Goal: Information Seeking & Learning: Compare options

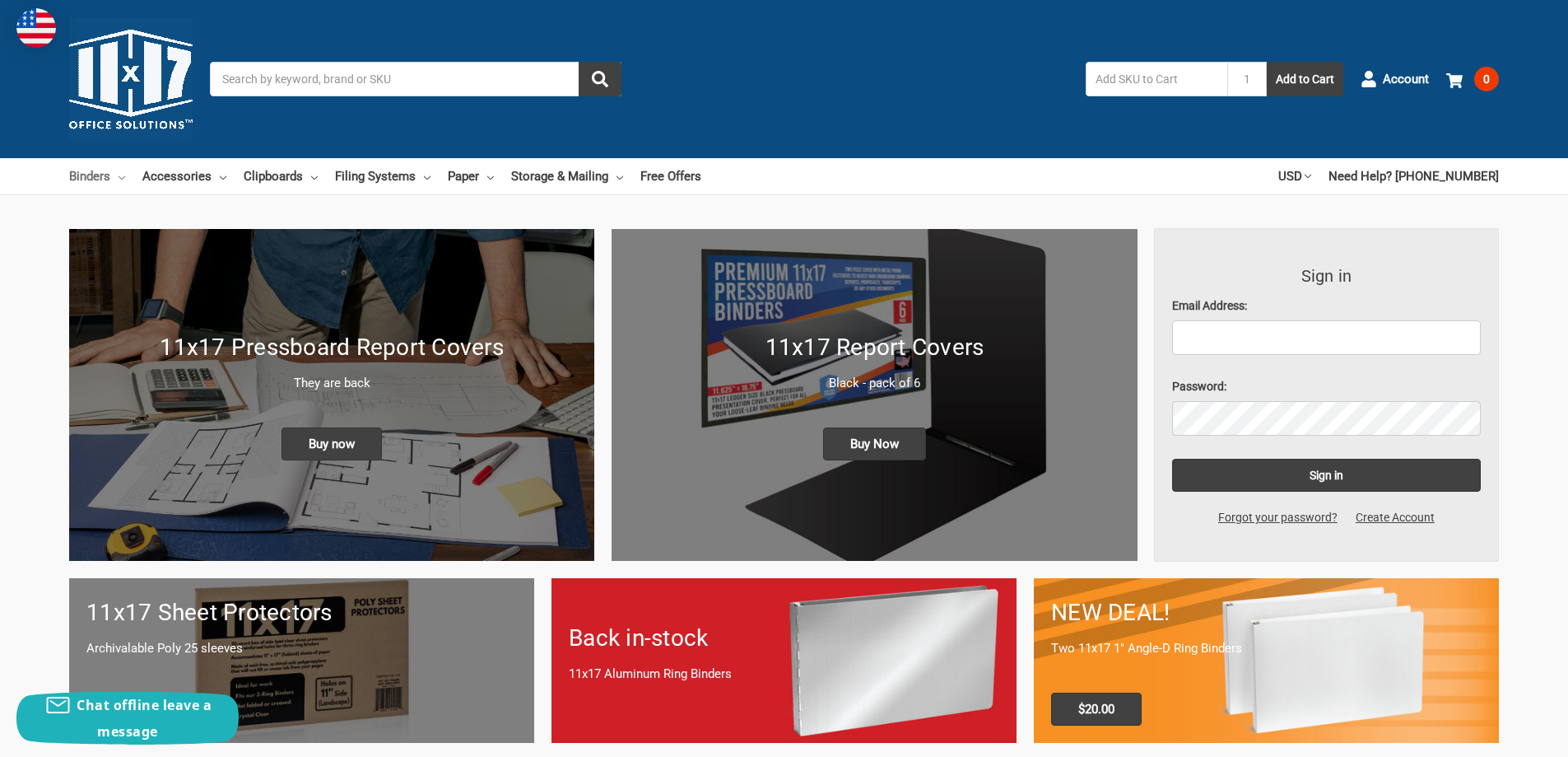
click at [106, 173] on link "Binders" at bounding box center [97, 176] width 56 height 36
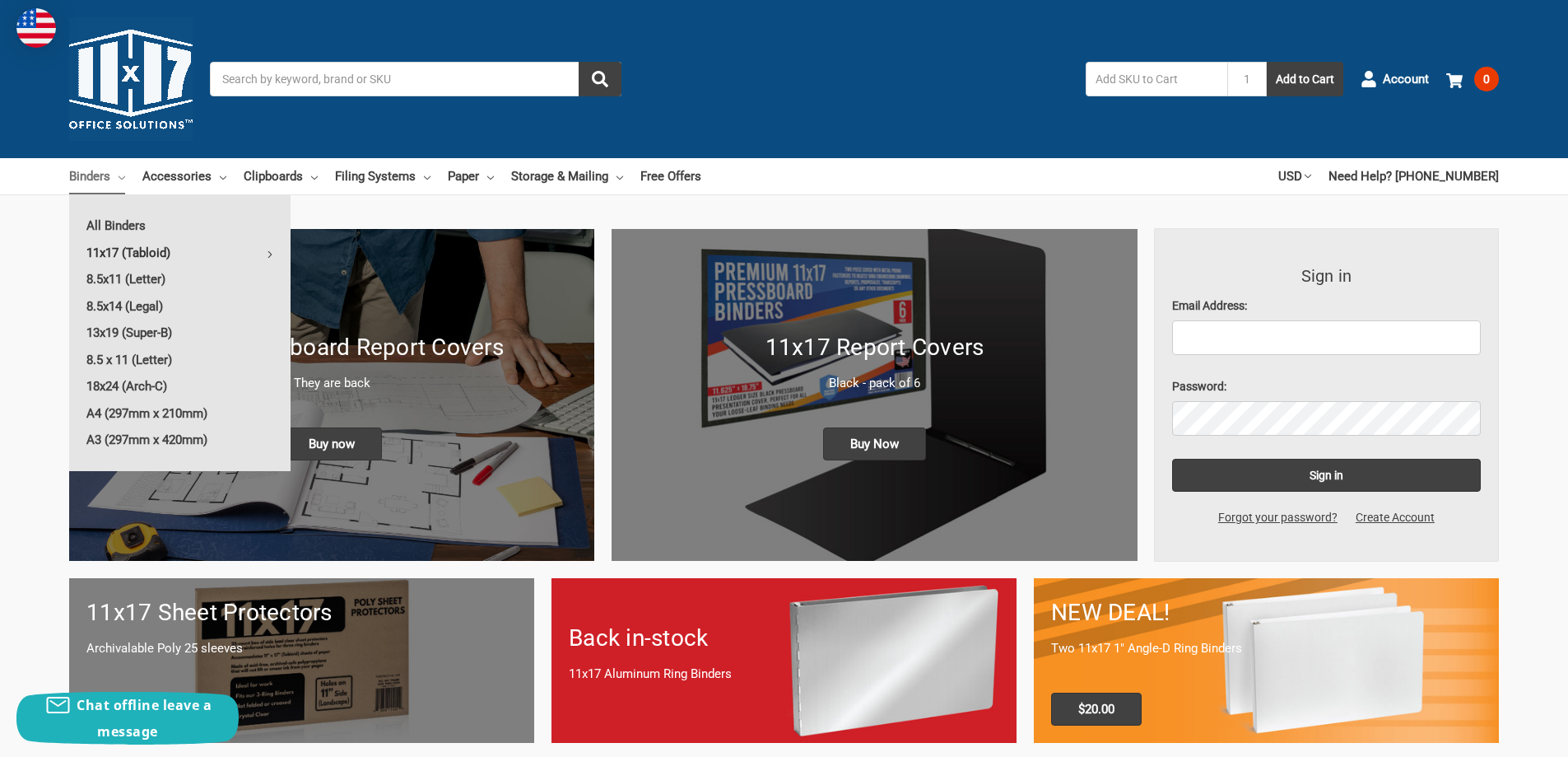
click at [145, 252] on link "11x17 (Tabloid)" at bounding box center [180, 252] width 221 height 26
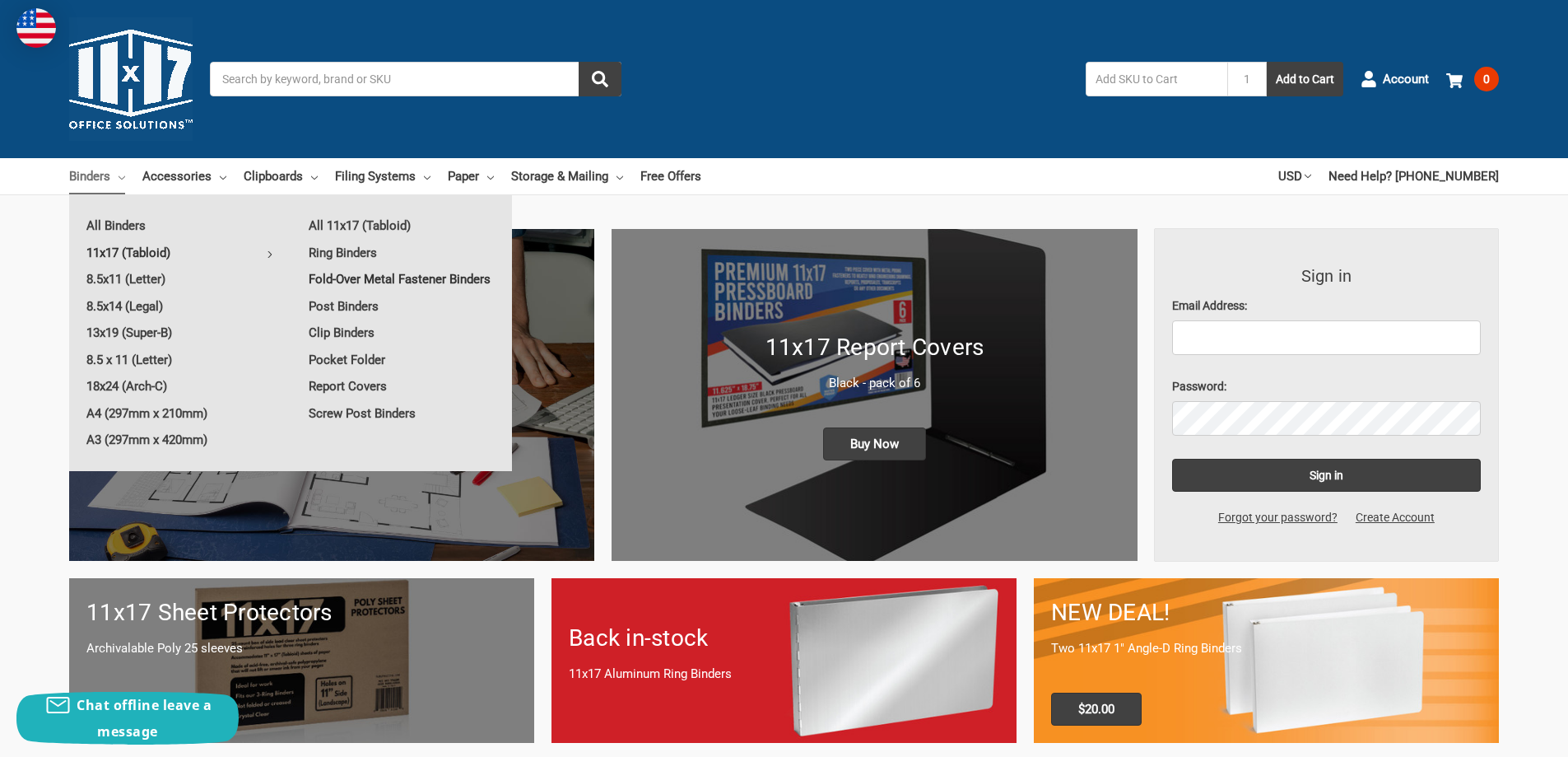
click at [425, 280] on link "Fold-Over Metal Fastener Binders" at bounding box center [402, 279] width 221 height 26
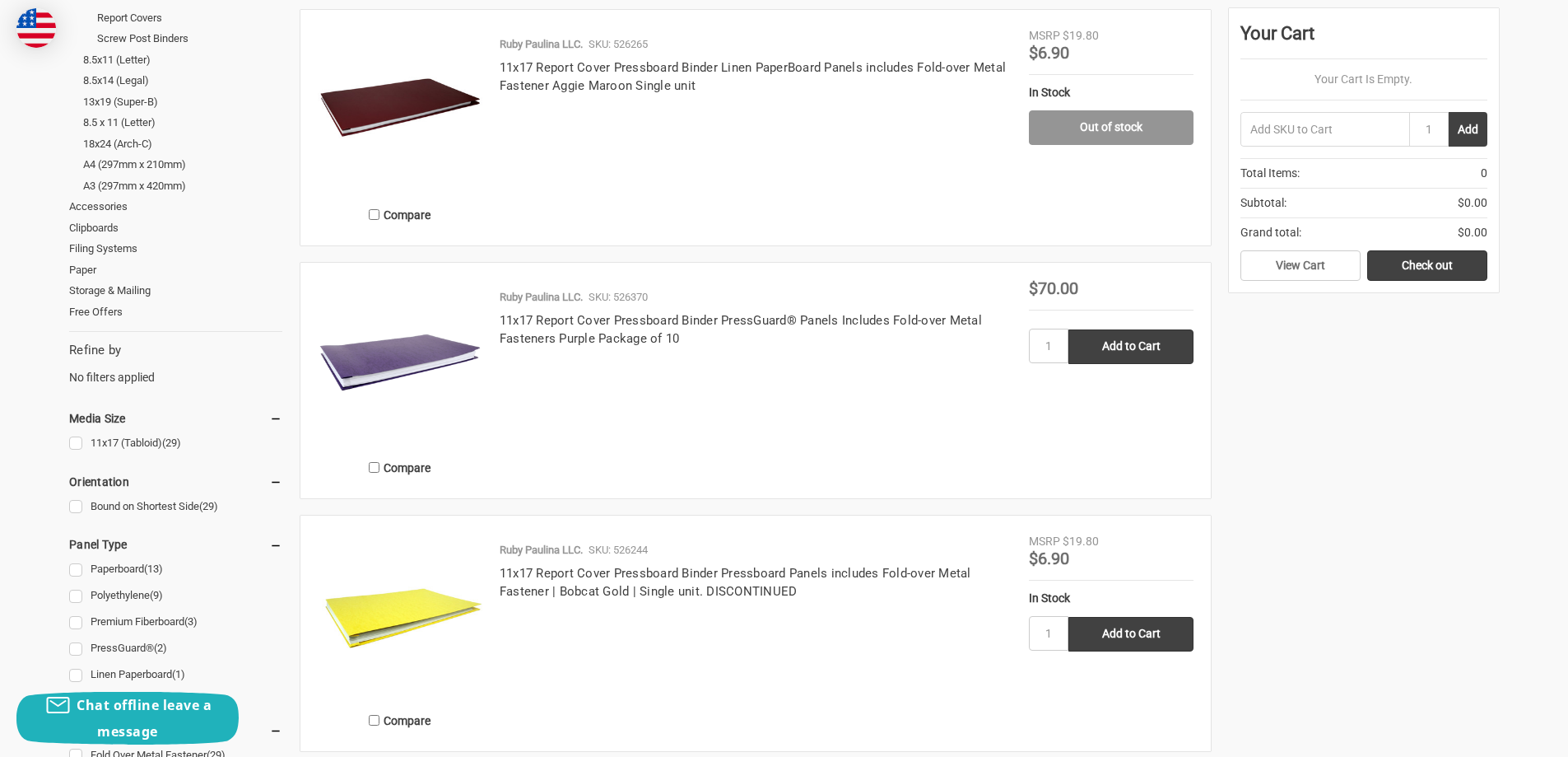
scroll to position [659, 0]
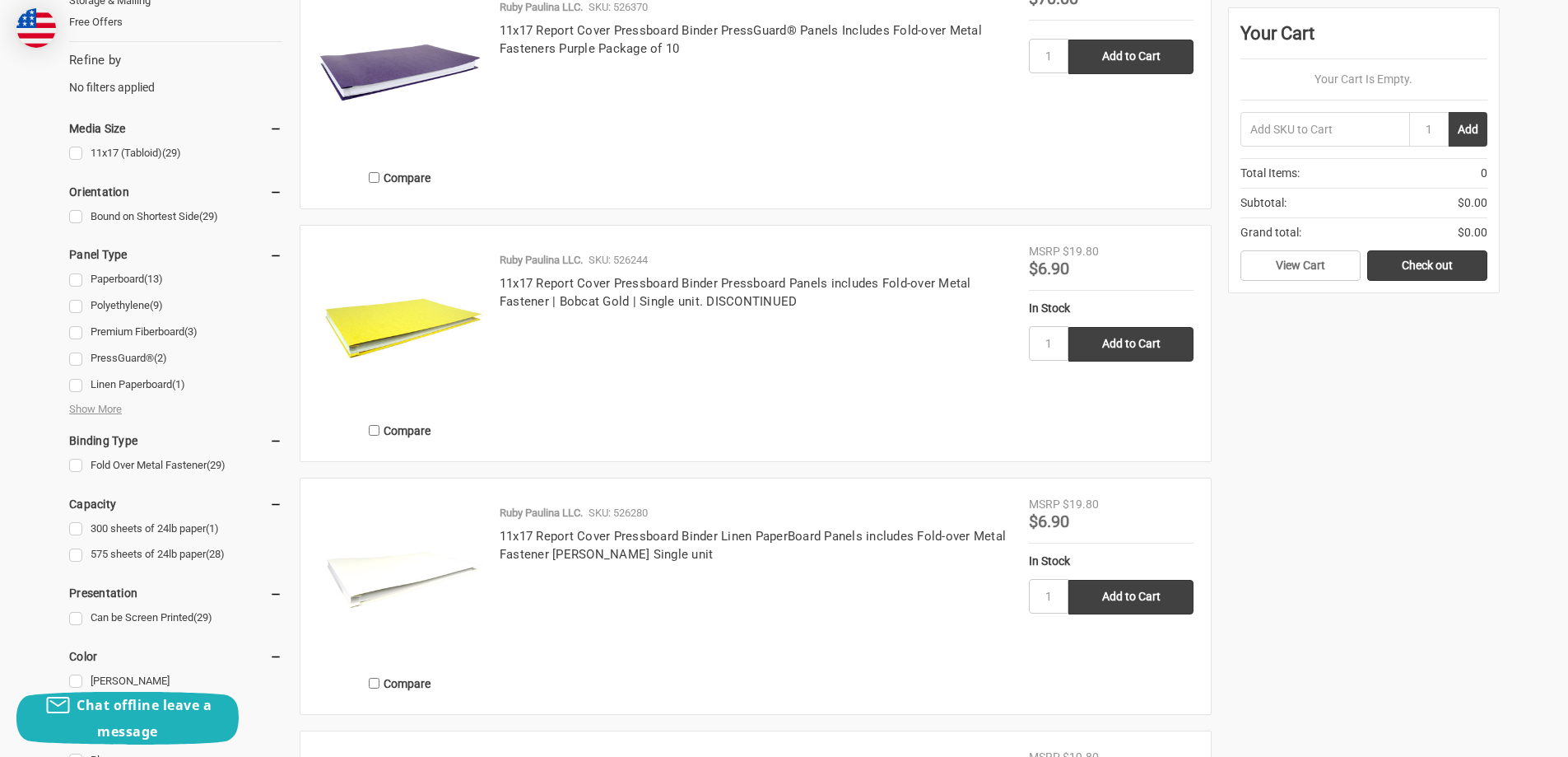
click at [337, 325] on img at bounding box center [400, 325] width 165 height 165
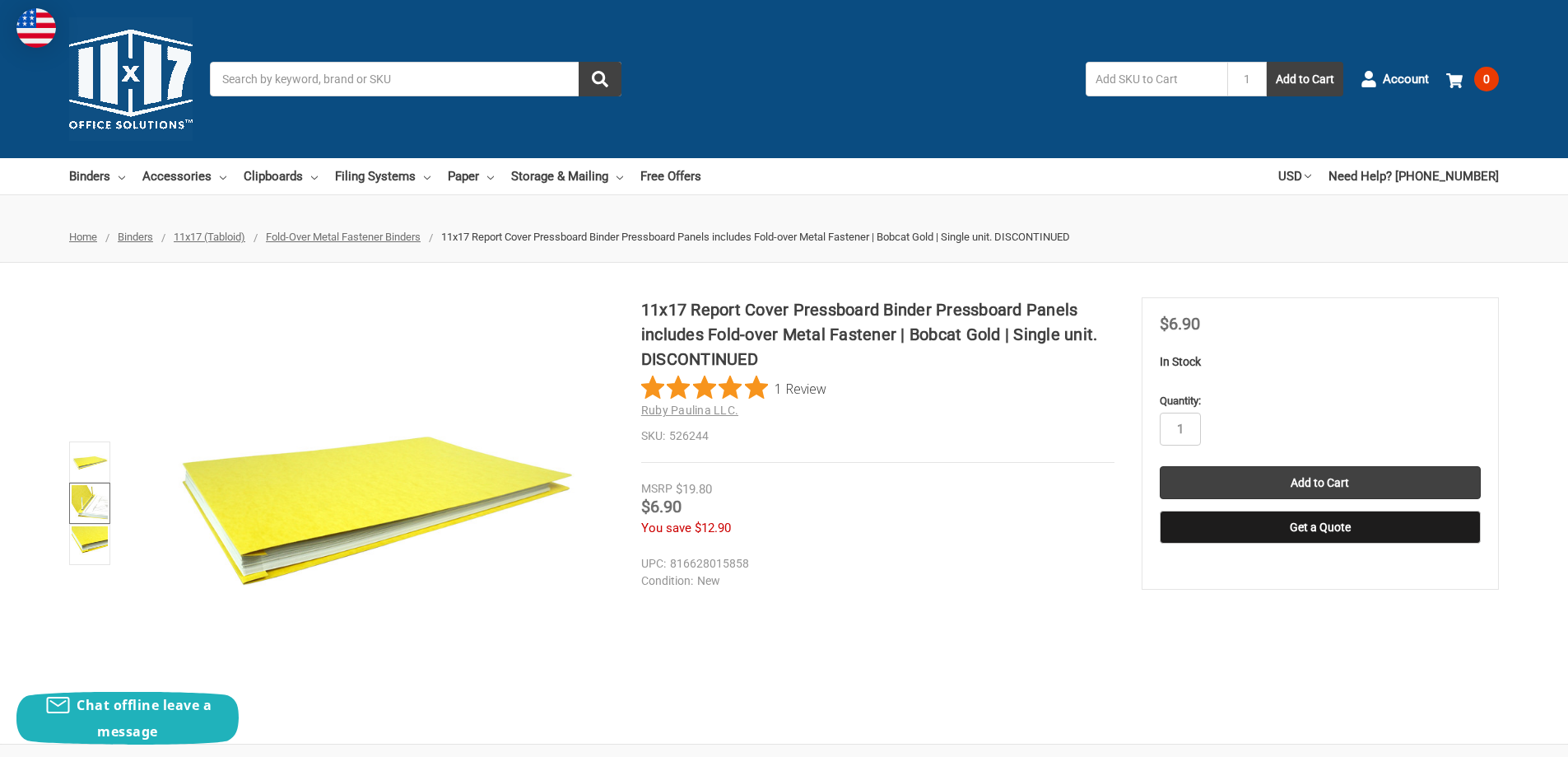
click at [83, 504] on img at bounding box center [90, 503] width 36 height 36
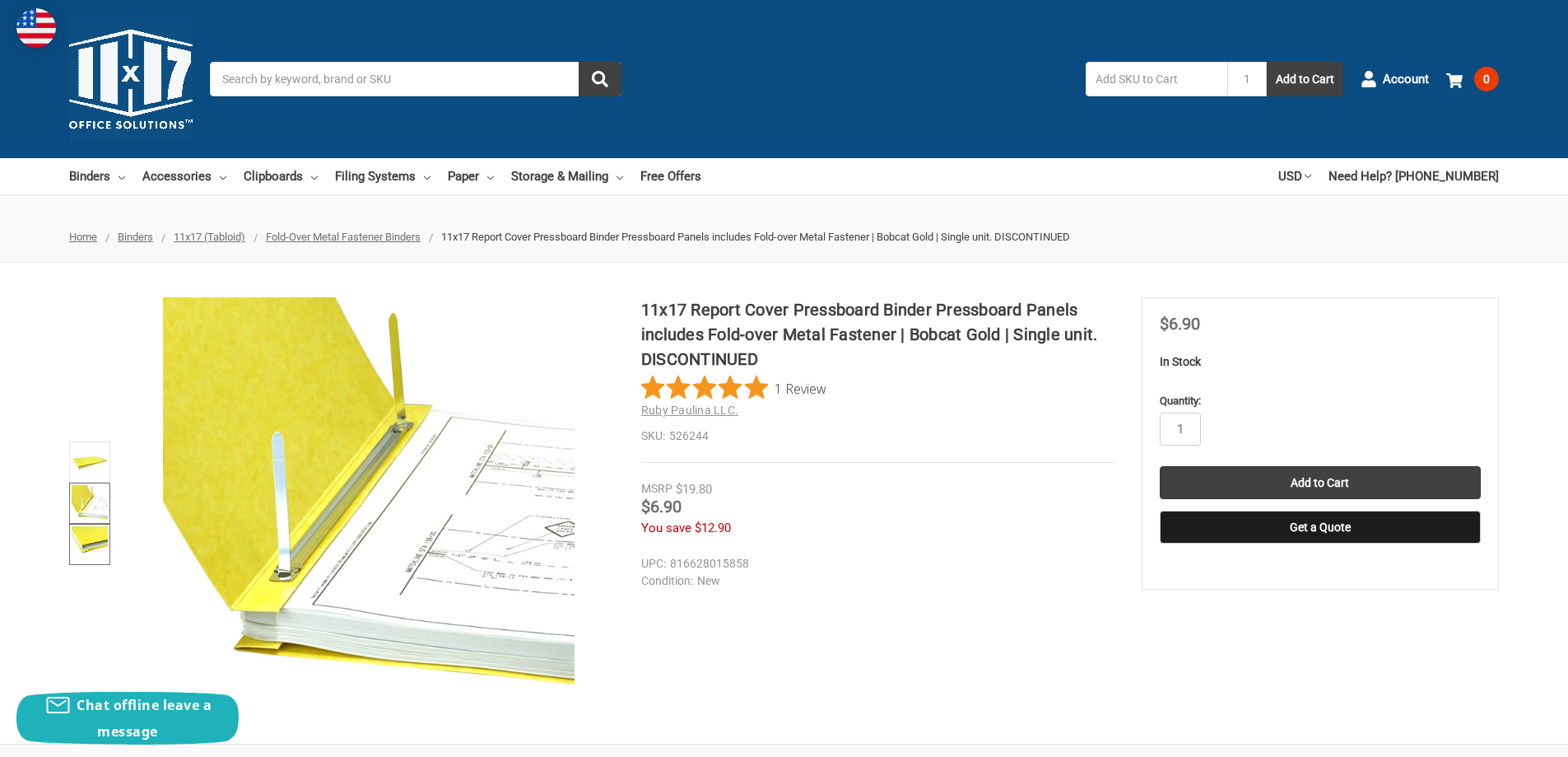
click at [78, 541] on img at bounding box center [90, 544] width 36 height 36
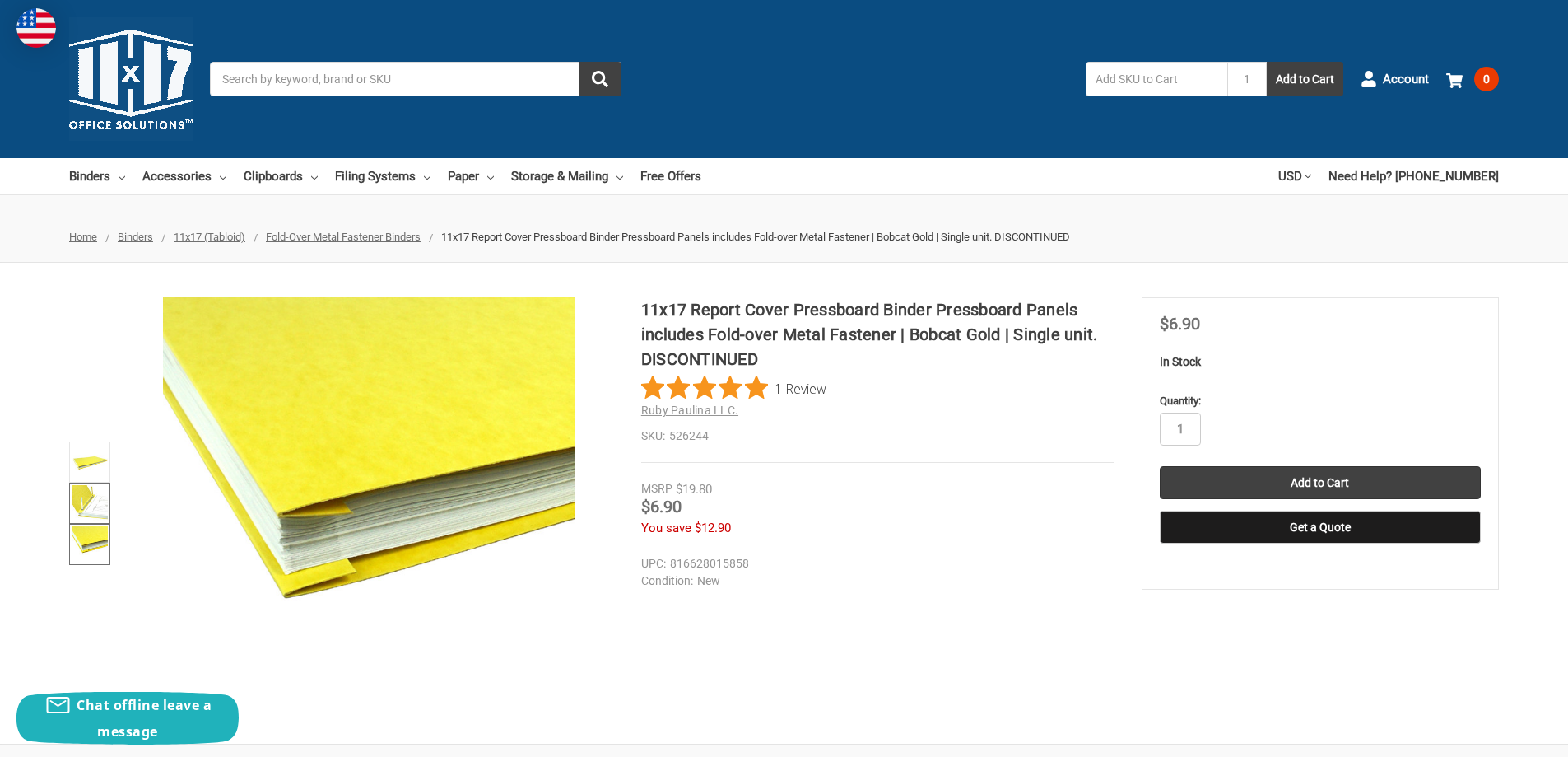
click at [97, 496] on img at bounding box center [90, 503] width 36 height 36
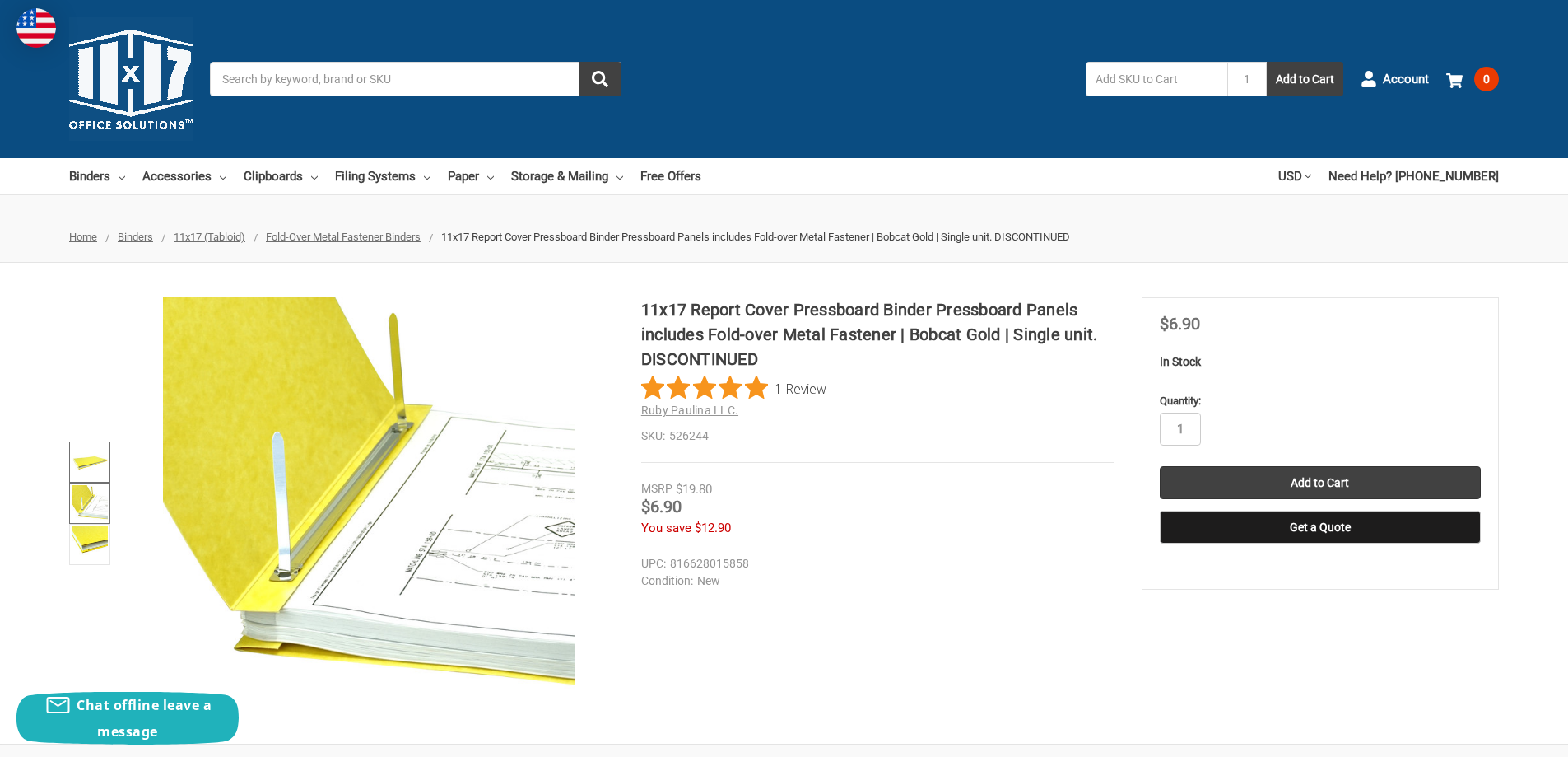
click at [96, 451] on img at bounding box center [90, 462] width 36 height 36
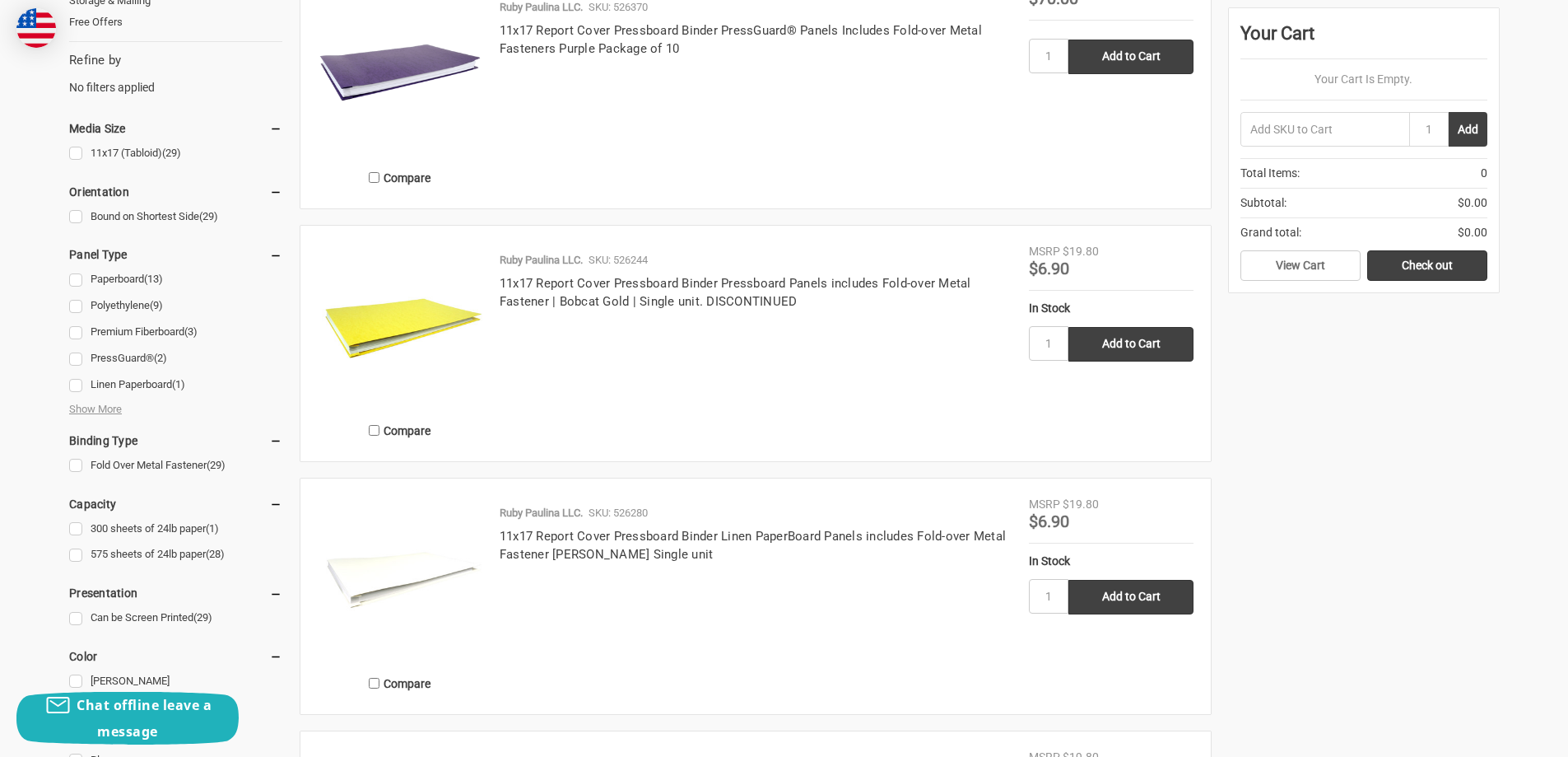
drag, startPoint x: 0, startPoint y: 0, endPoint x: 704, endPoint y: 167, distance: 723.5
click at [704, 167] on div "Ruby Paulina LLC. SKU: 526370 11x17 Report Cover Pressboard Binder PressGuard® …" at bounding box center [756, 95] width 547 height 192
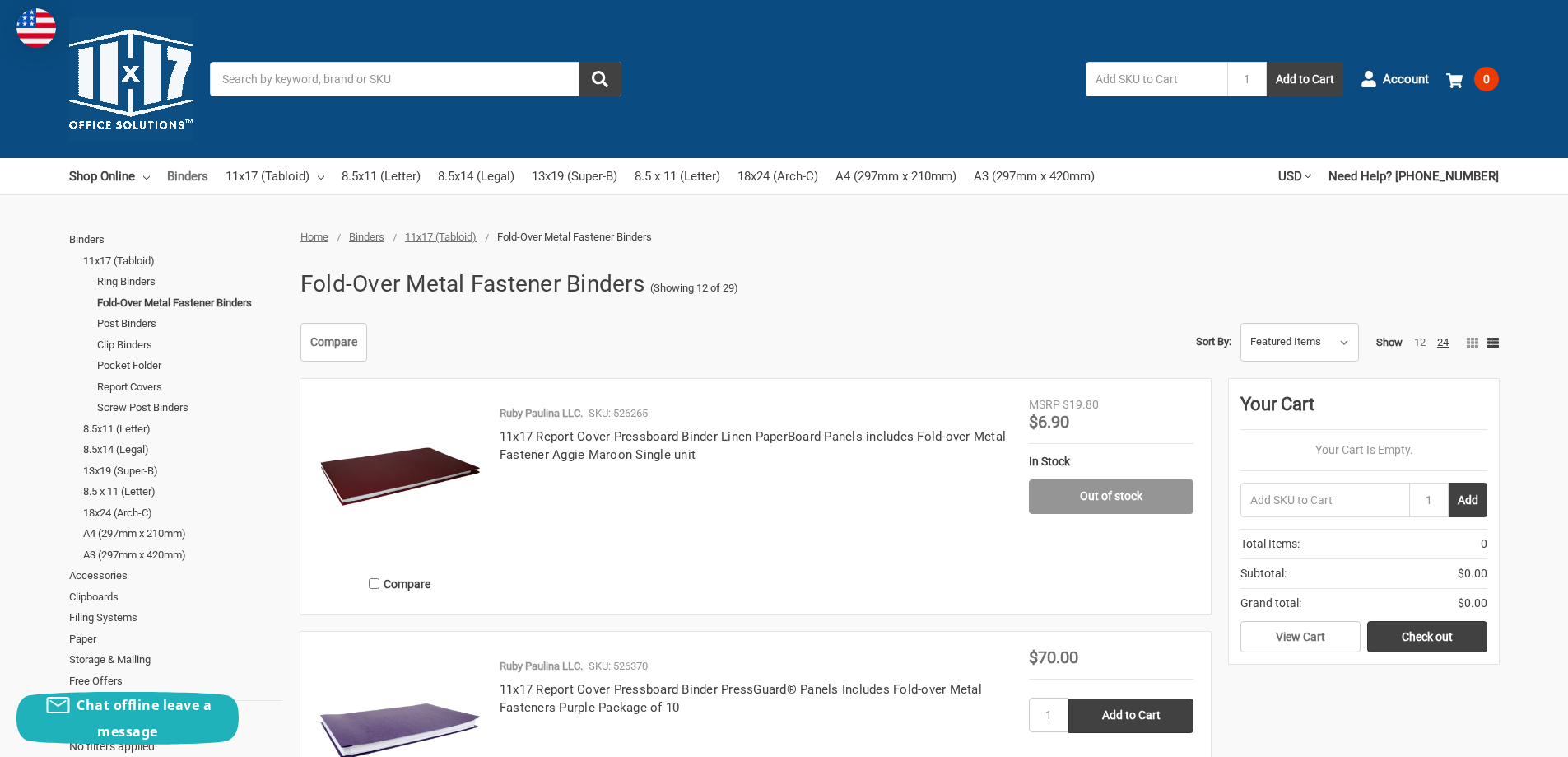
click at [188, 180] on link "Binders" at bounding box center [188, 176] width 41 height 36
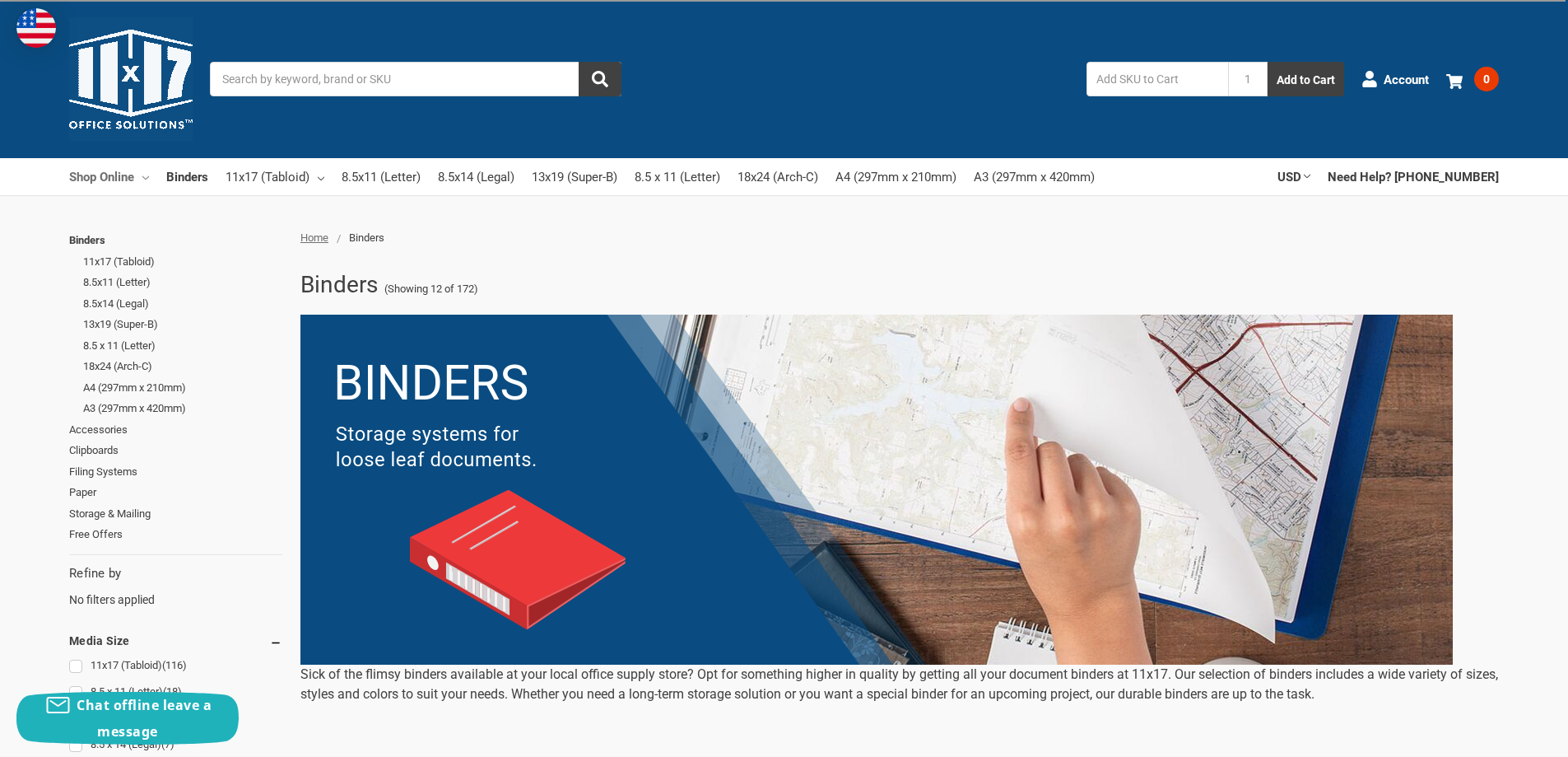
click at [112, 173] on link "Shop Online" at bounding box center [109, 176] width 79 height 36
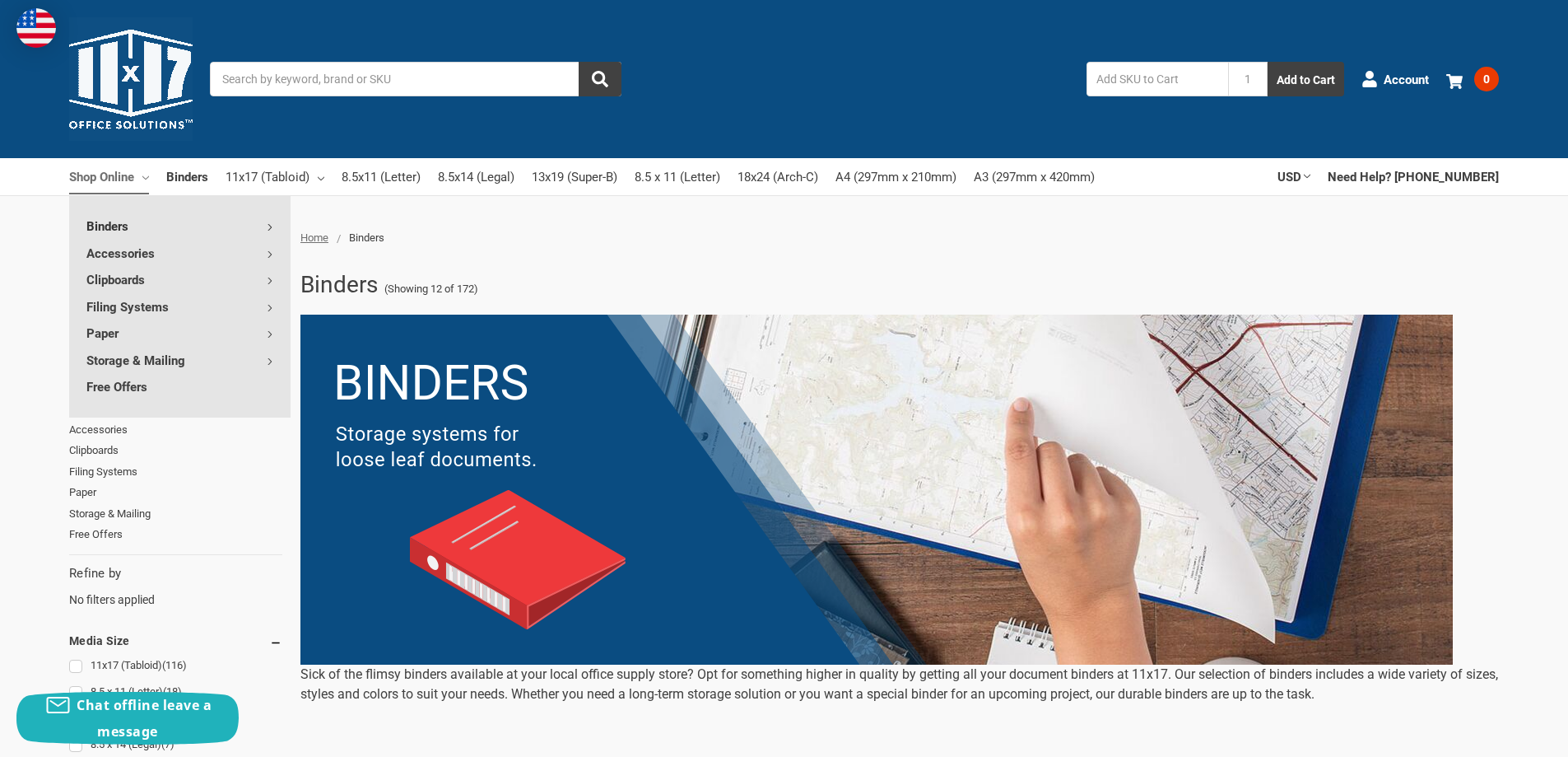
click at [114, 229] on link "Binders" at bounding box center [180, 225] width 221 height 26
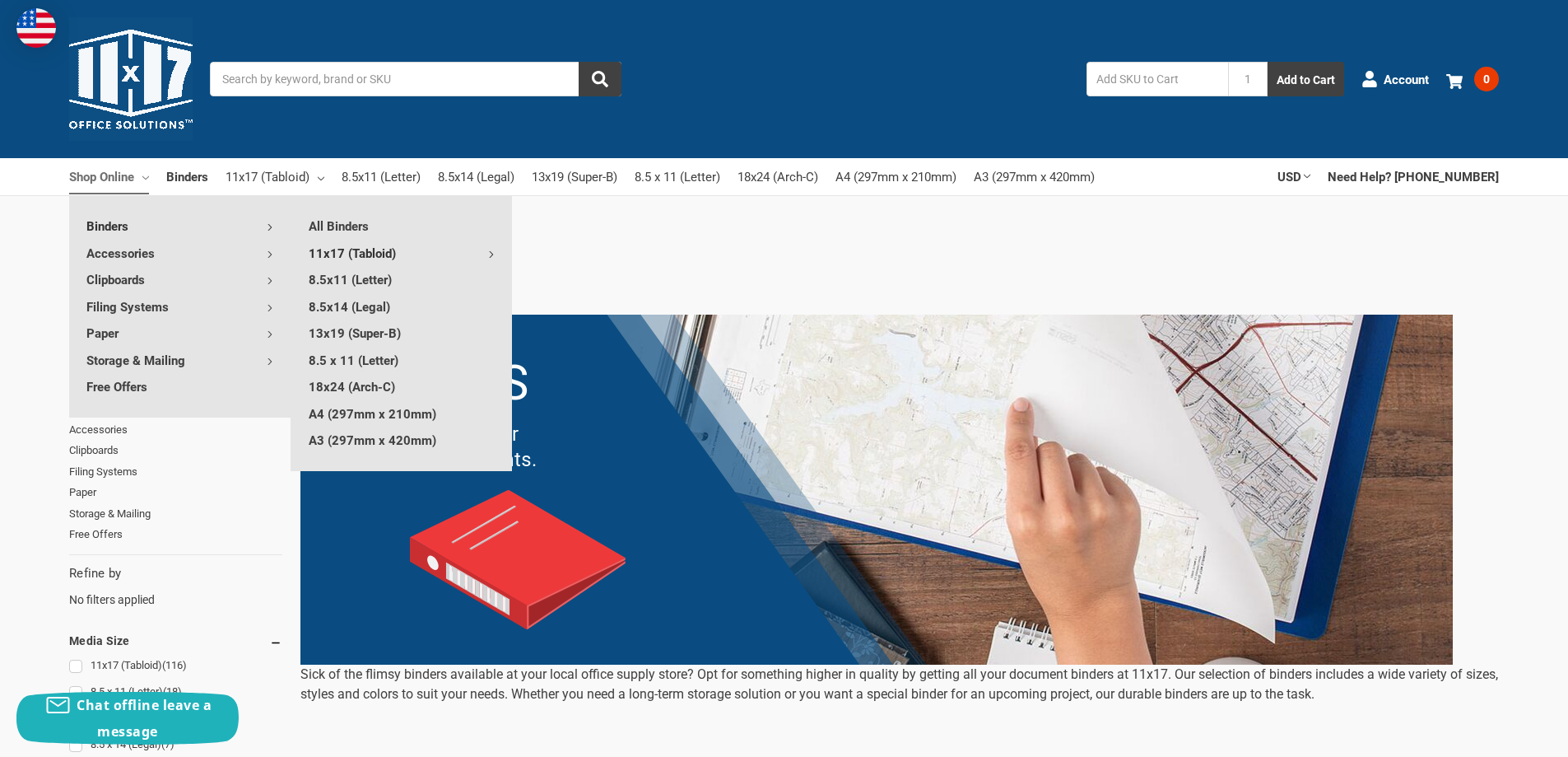
click at [358, 252] on link "11x17 (Tabloid)" at bounding box center [402, 252] width 221 height 26
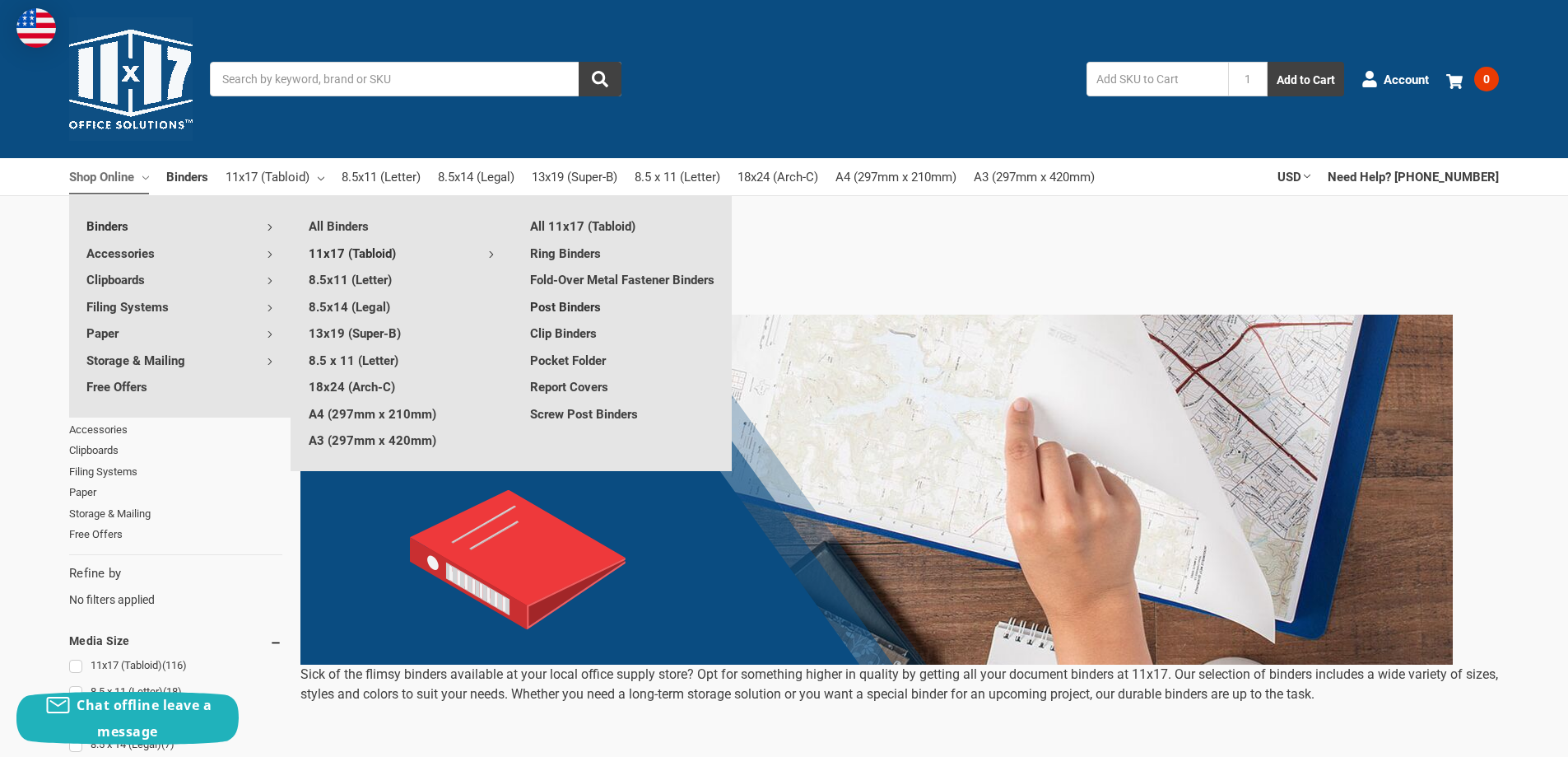
click at [571, 320] on link "Post Binders" at bounding box center [623, 306] width 220 height 26
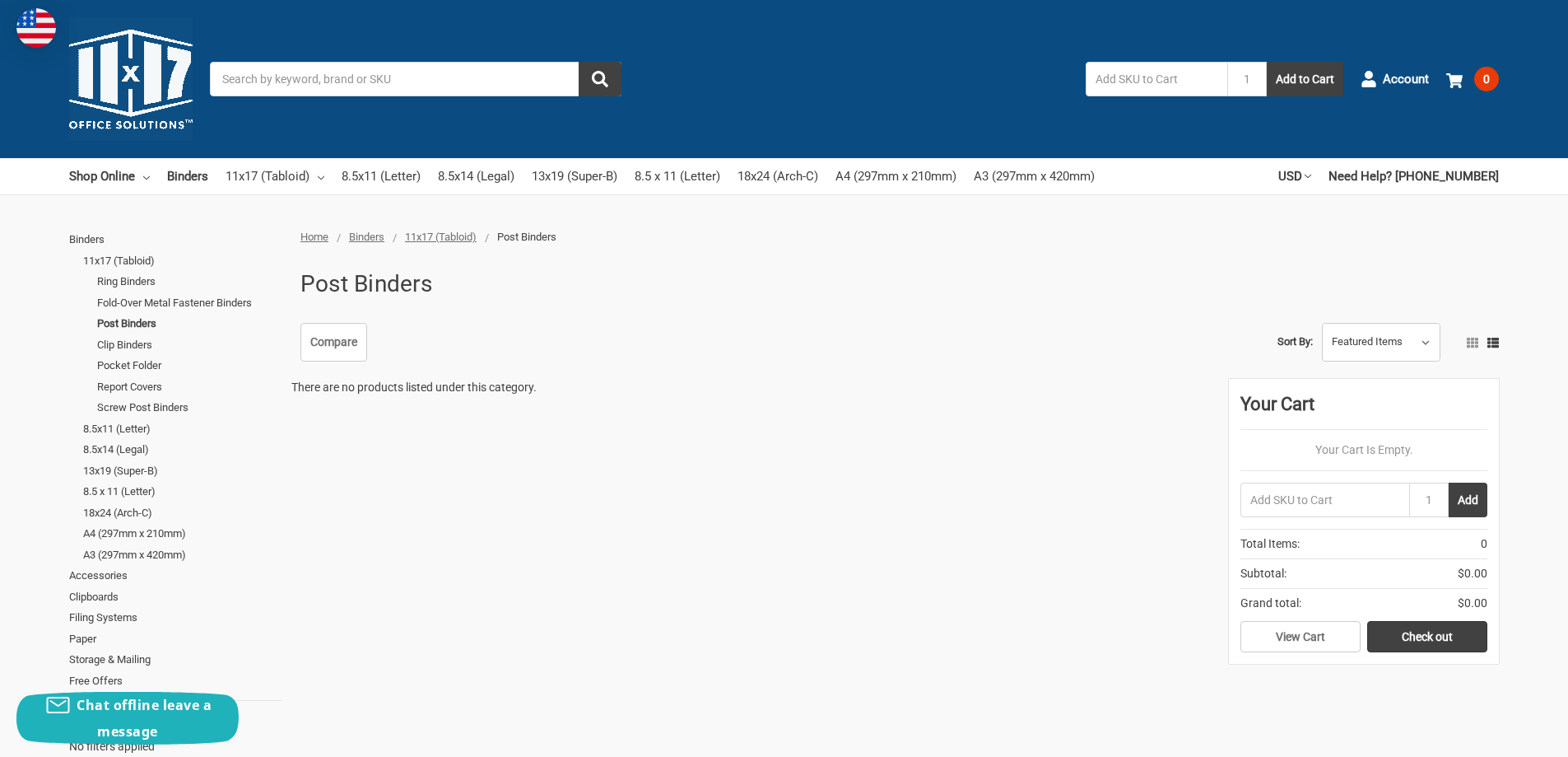
click at [463, 235] on span "11x17 (Tabloid)" at bounding box center [440, 237] width 72 height 13
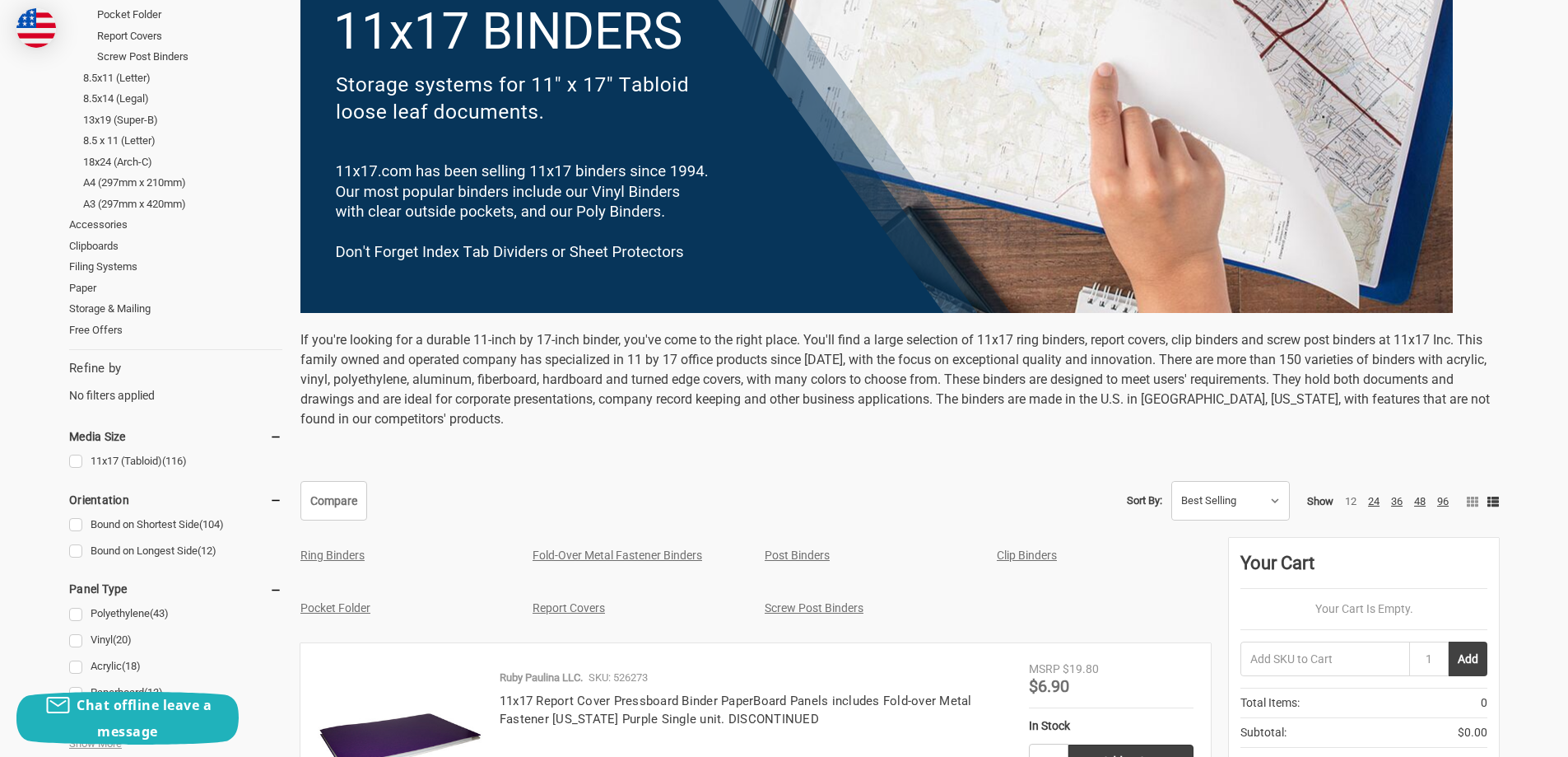
scroll to position [659, 0]
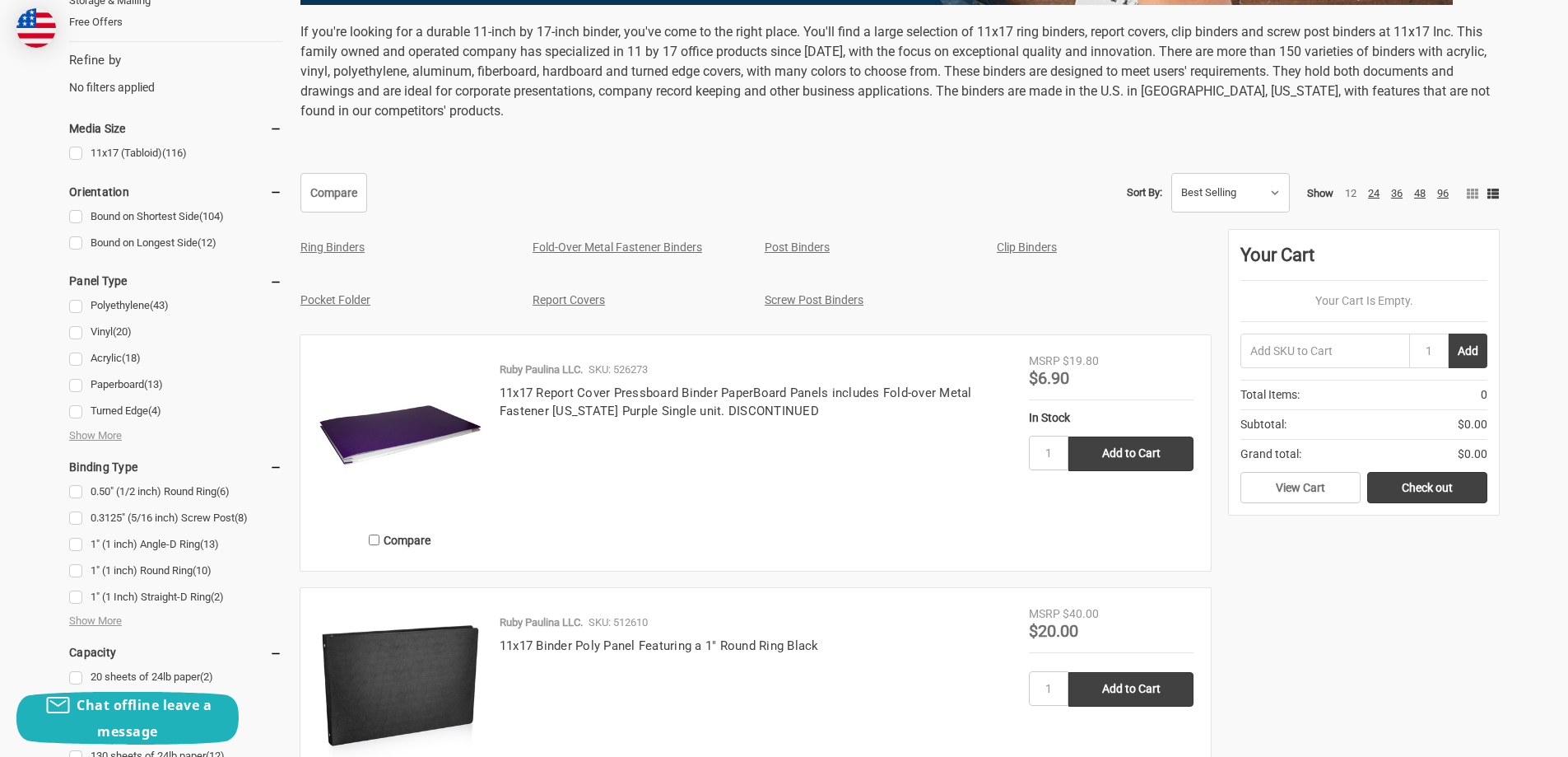
click at [565, 296] on link "Report Covers" at bounding box center [569, 300] width 73 height 14
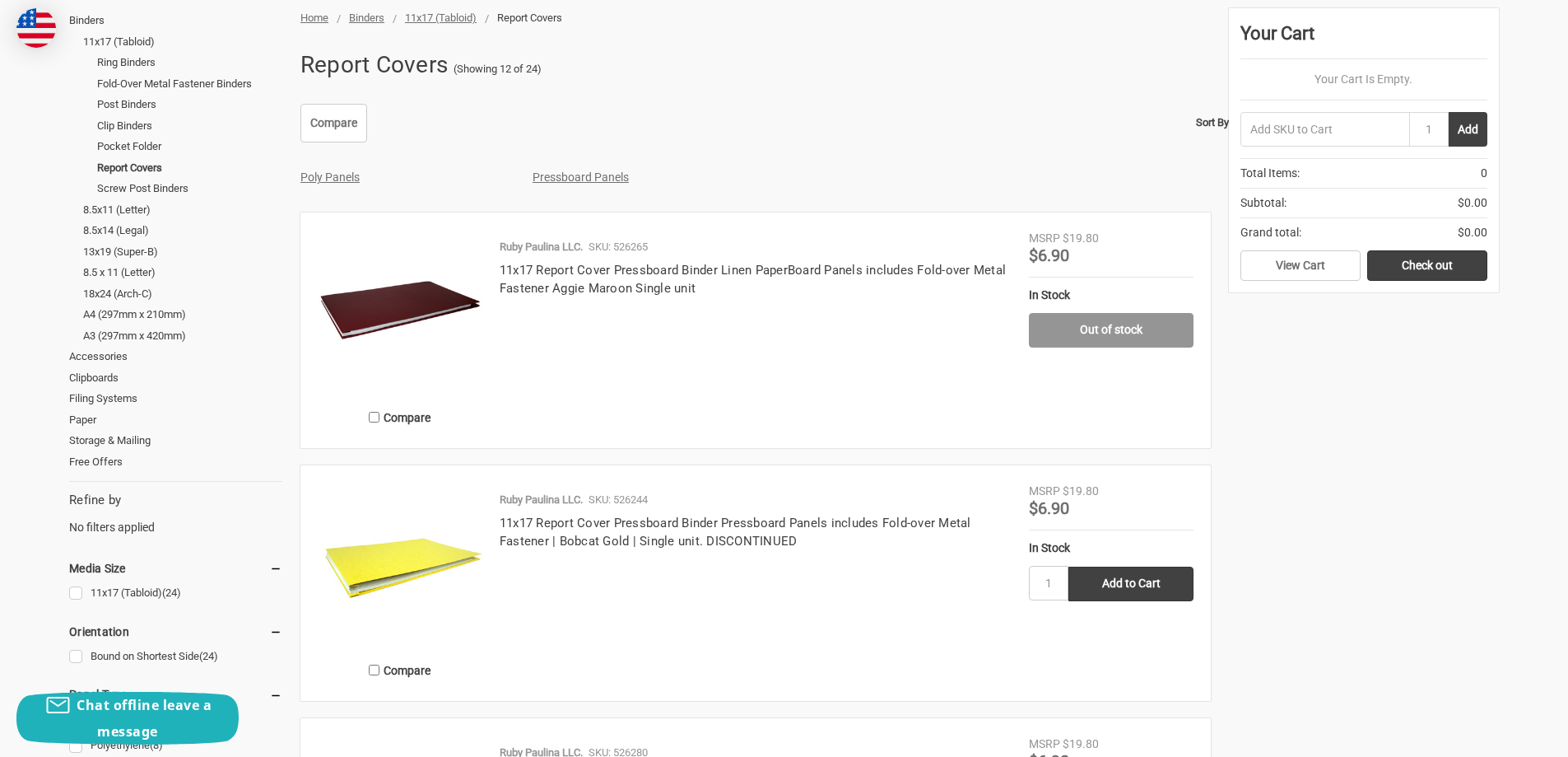
scroll to position [412, 0]
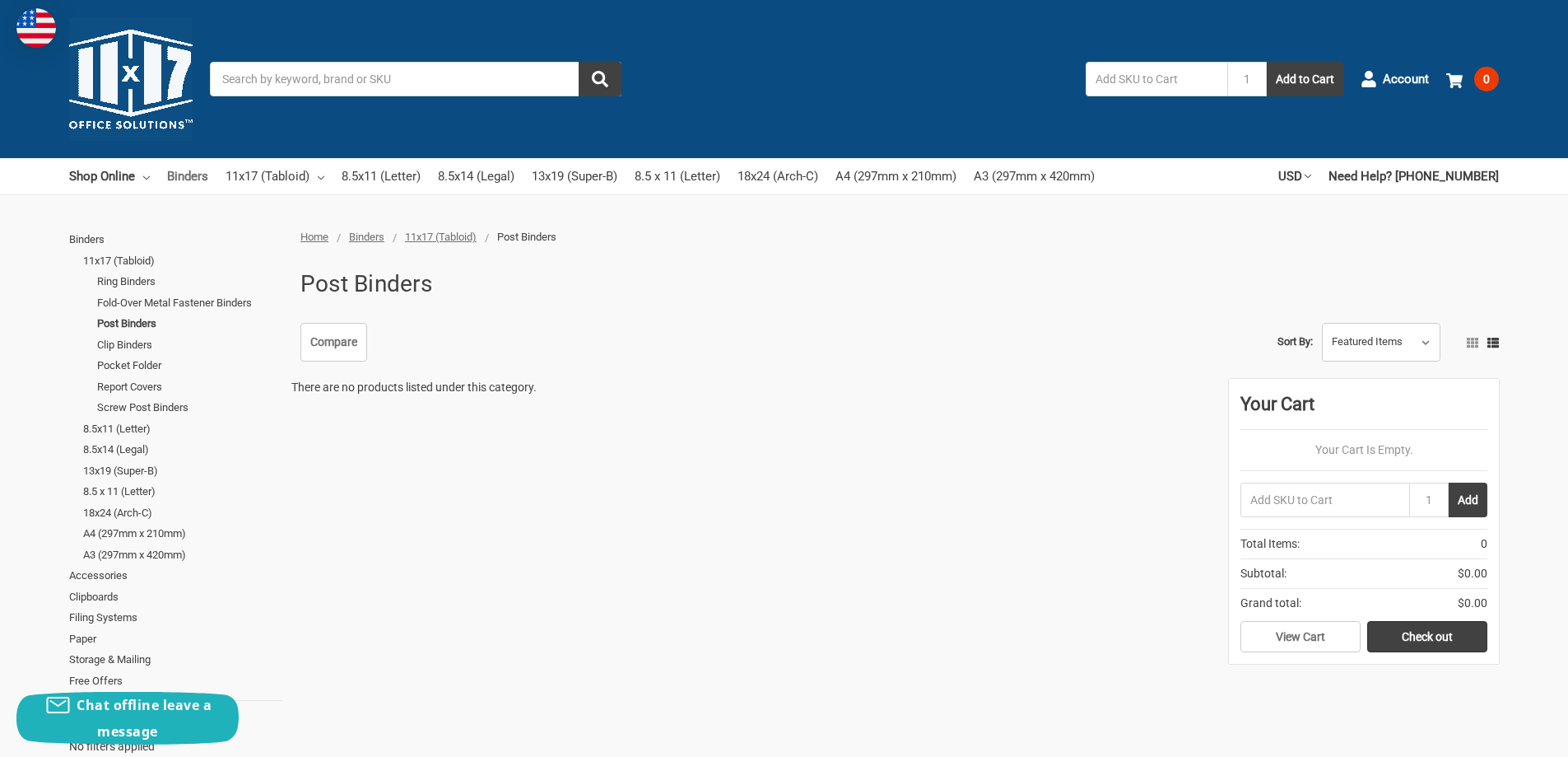
click at [183, 176] on link "Binders" at bounding box center [188, 176] width 41 height 36
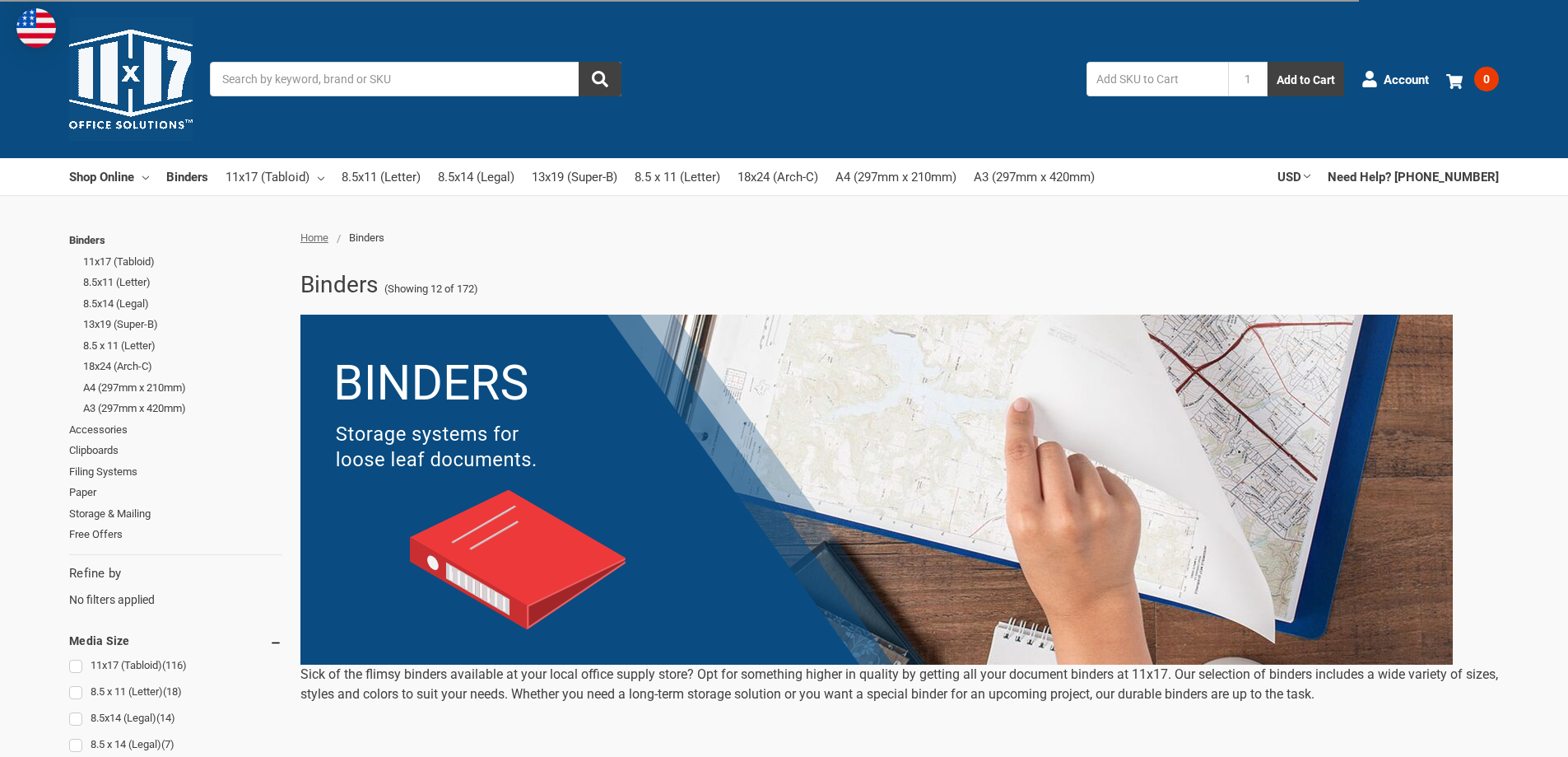
click at [124, 174] on link "Shop Online" at bounding box center [109, 176] width 79 height 36
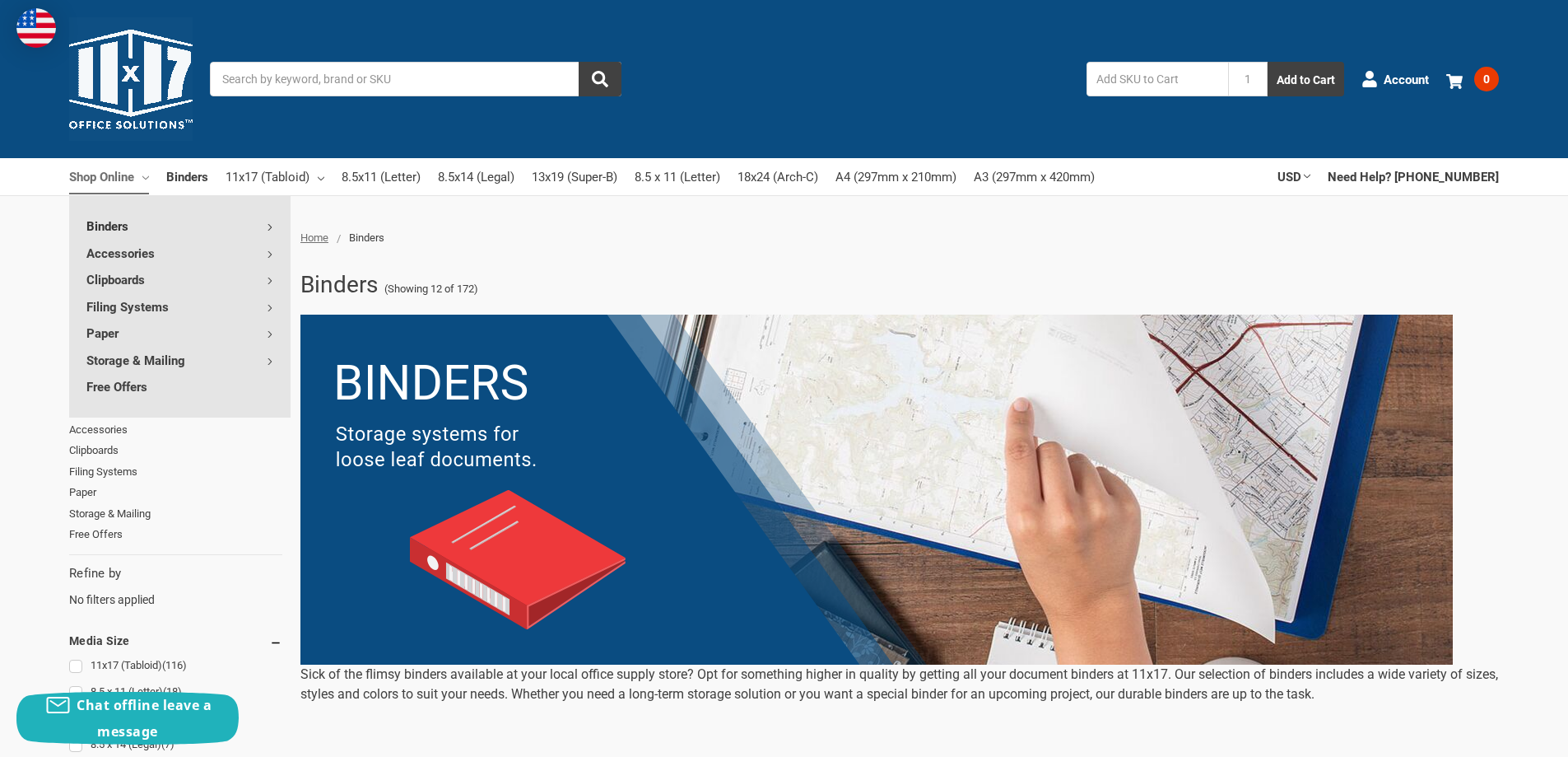
click at [249, 228] on link "Binders" at bounding box center [180, 225] width 221 height 26
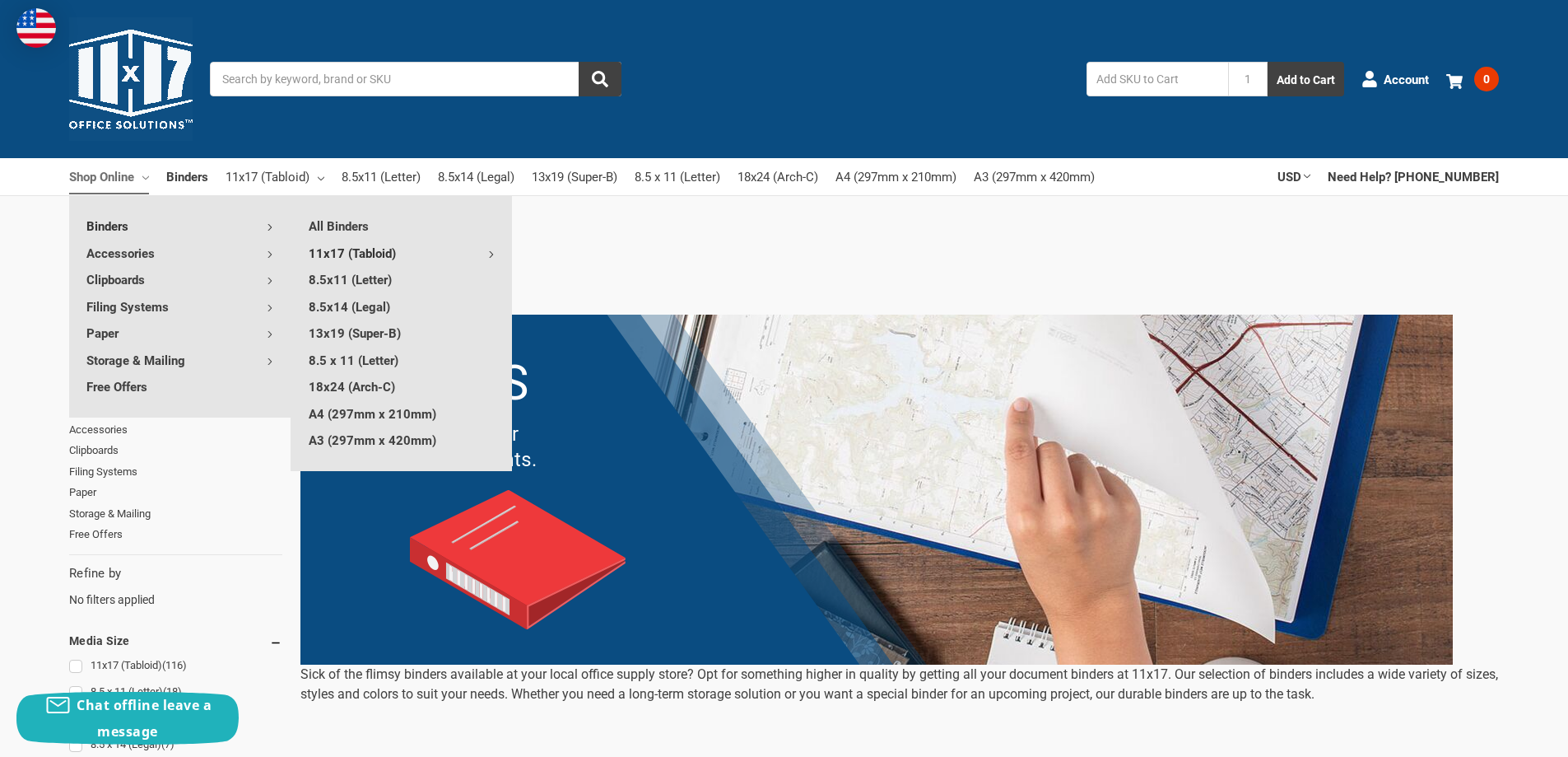
click at [387, 253] on link "11x17 (Tabloid)" at bounding box center [402, 252] width 221 height 26
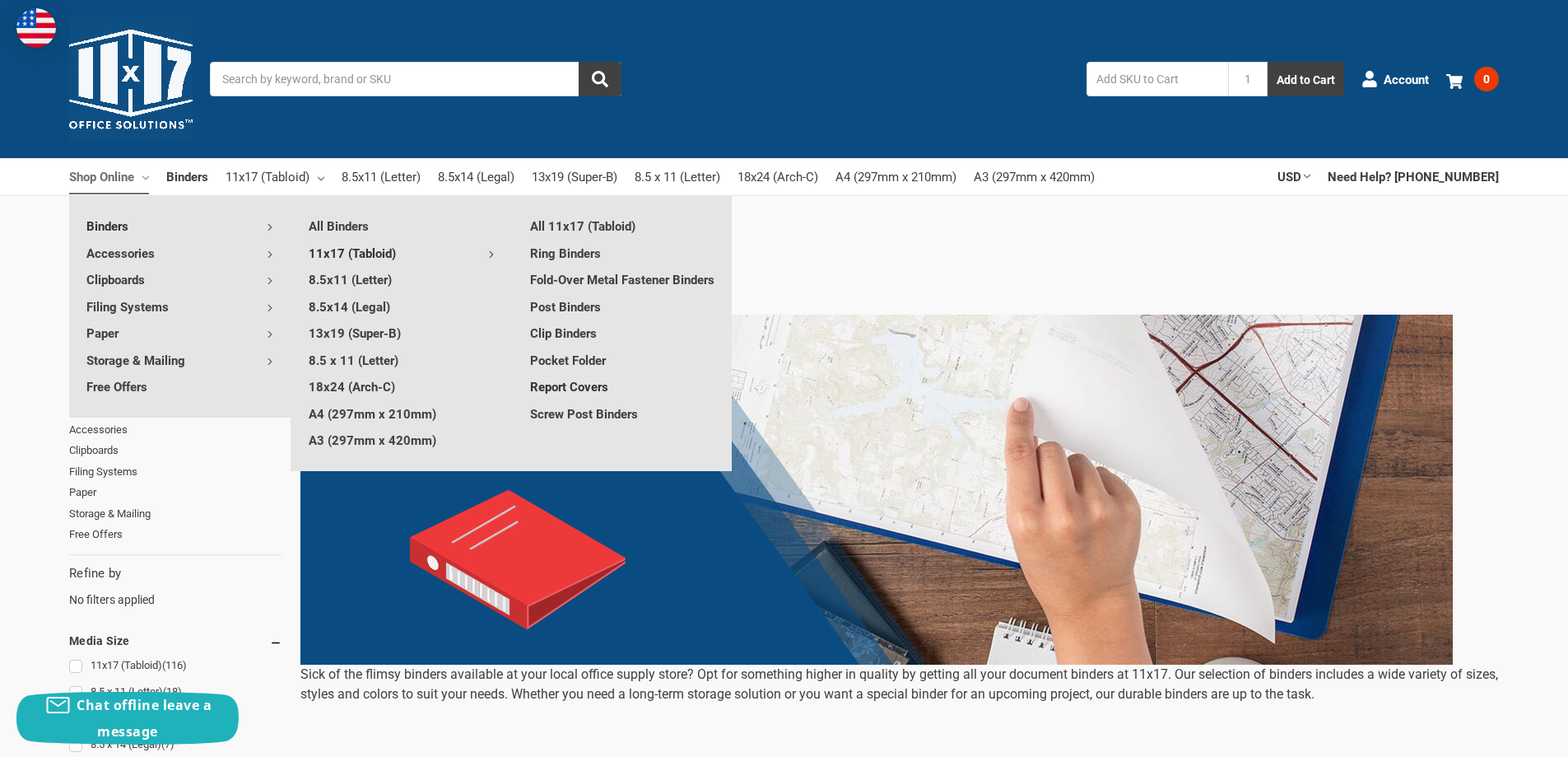
click at [578, 399] on link "Report Covers" at bounding box center [623, 386] width 220 height 26
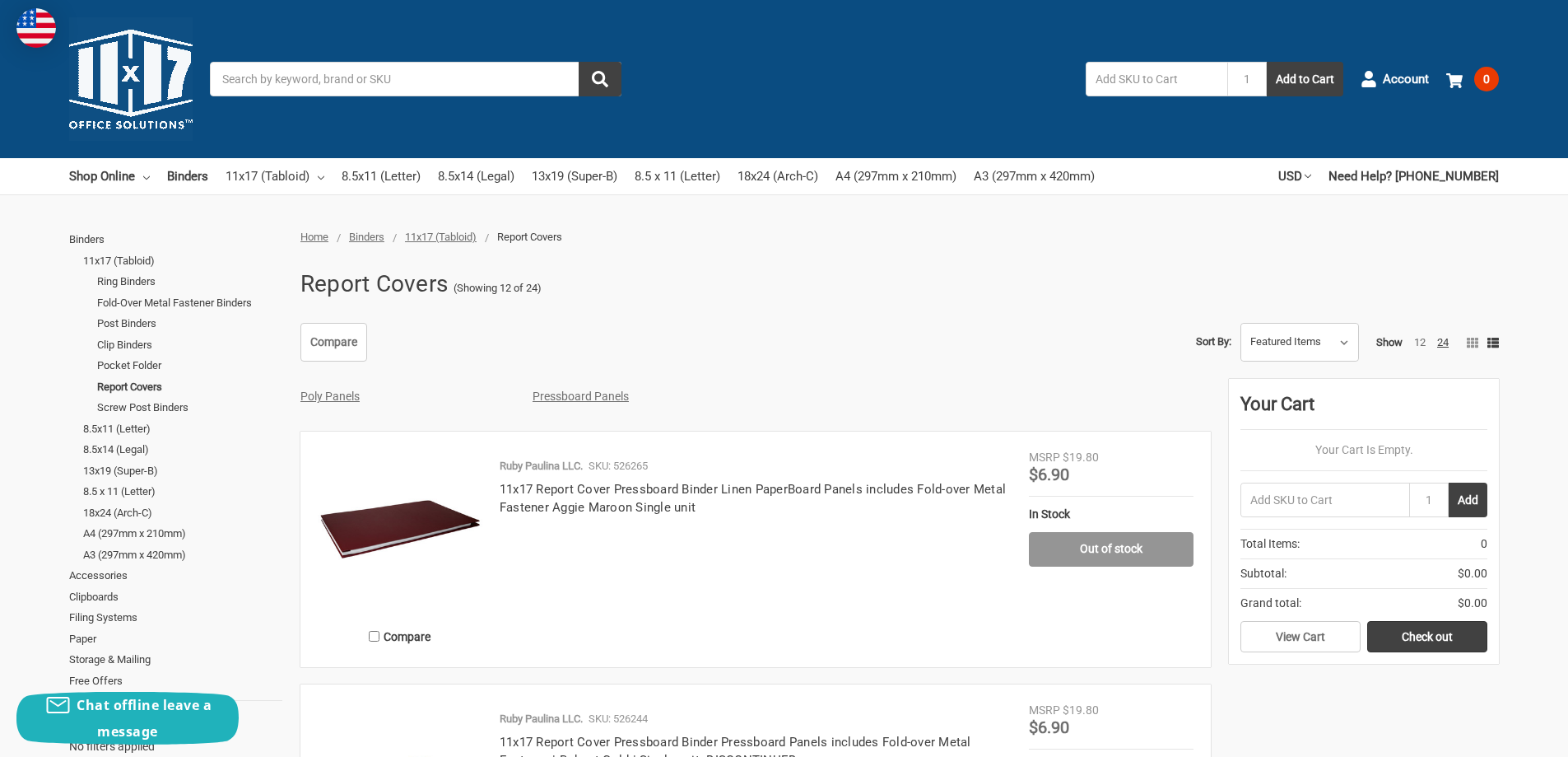
drag, startPoint x: 531, startPoint y: 382, endPoint x: 821, endPoint y: 288, distance: 304.9
click at [821, 288] on div "Report Covers (Showing 12 of 24)" at bounding box center [895, 284] width 1207 height 43
